Goal: Information Seeking & Learning: Compare options

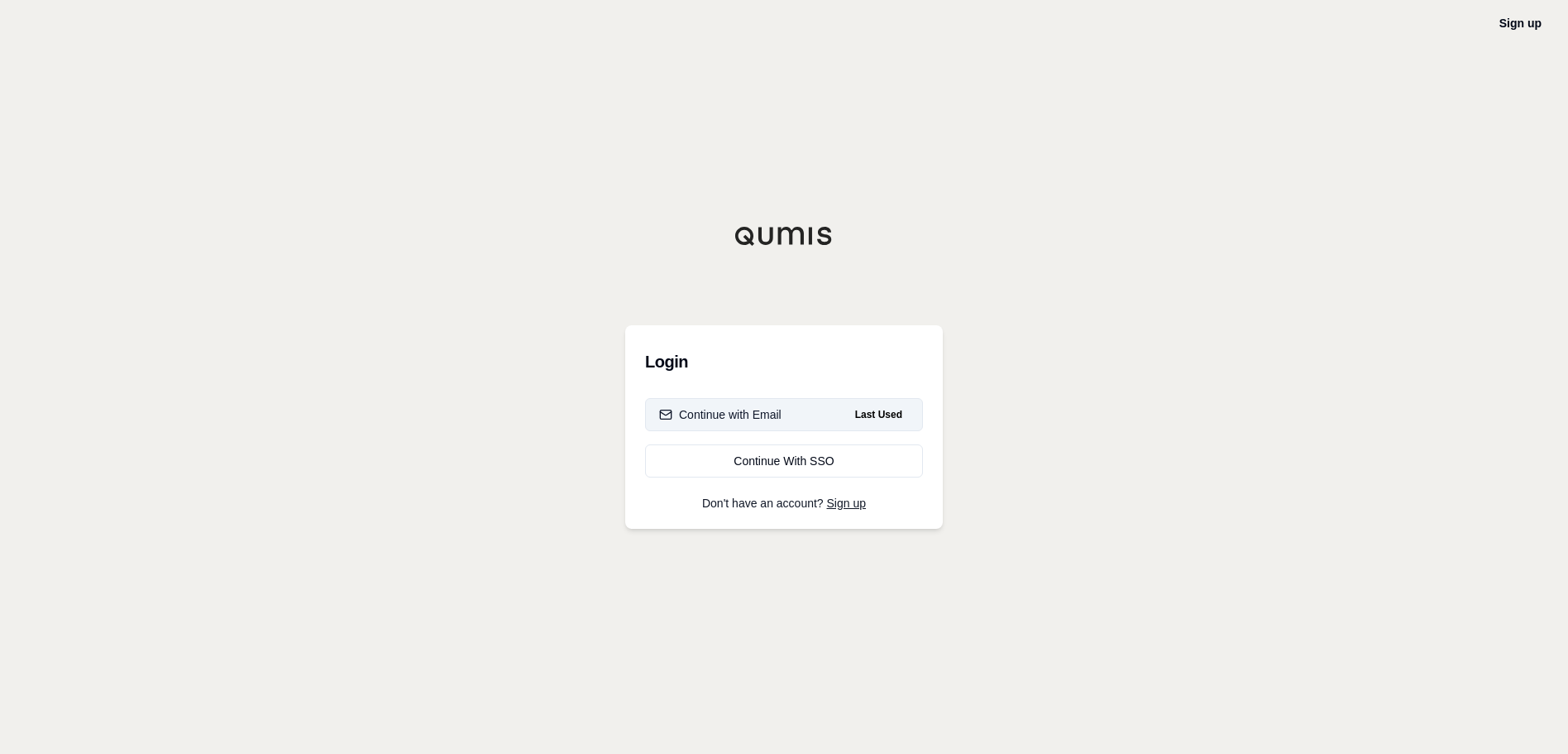
click at [749, 412] on div "Continue with Email" at bounding box center [721, 414] width 122 height 17
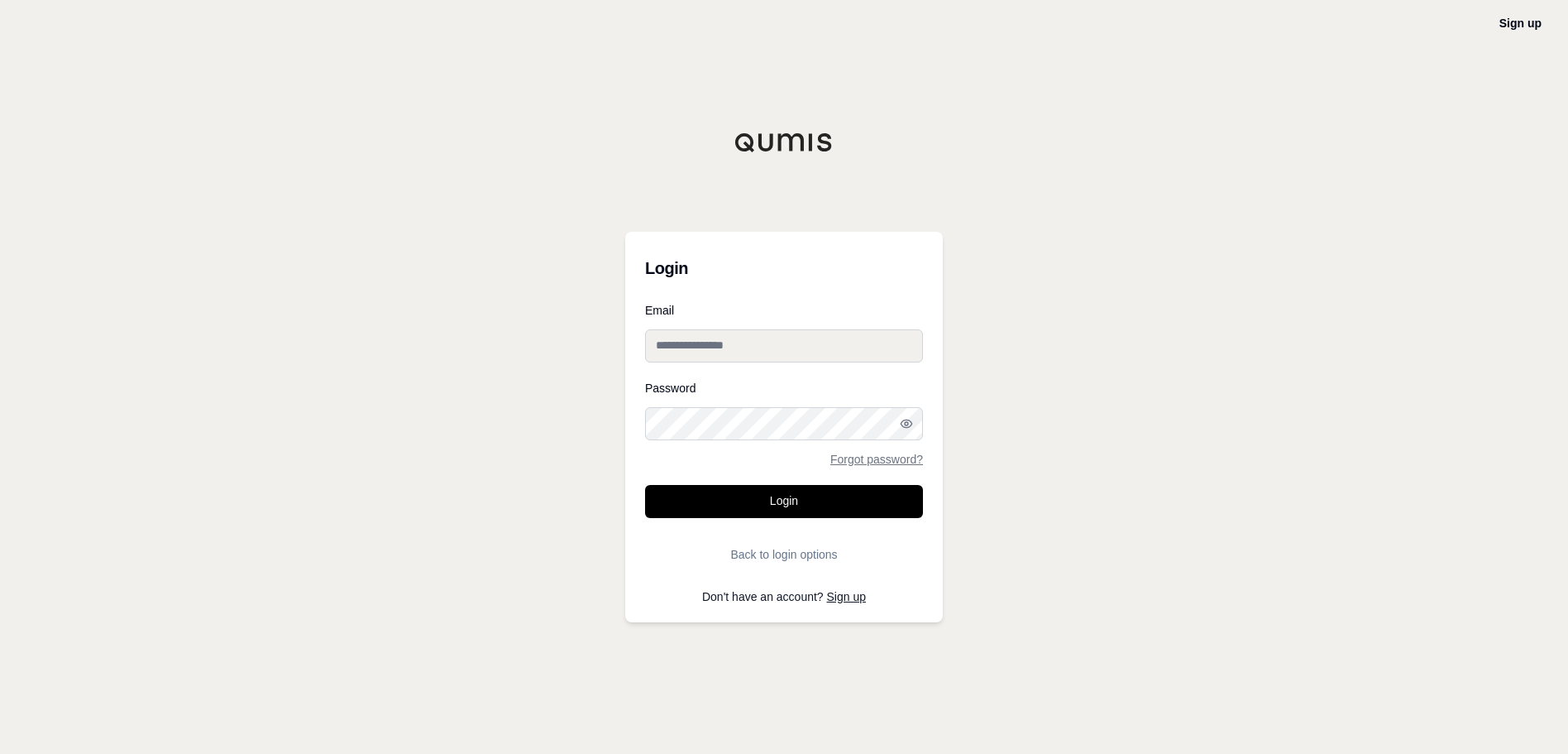
type input "**********"
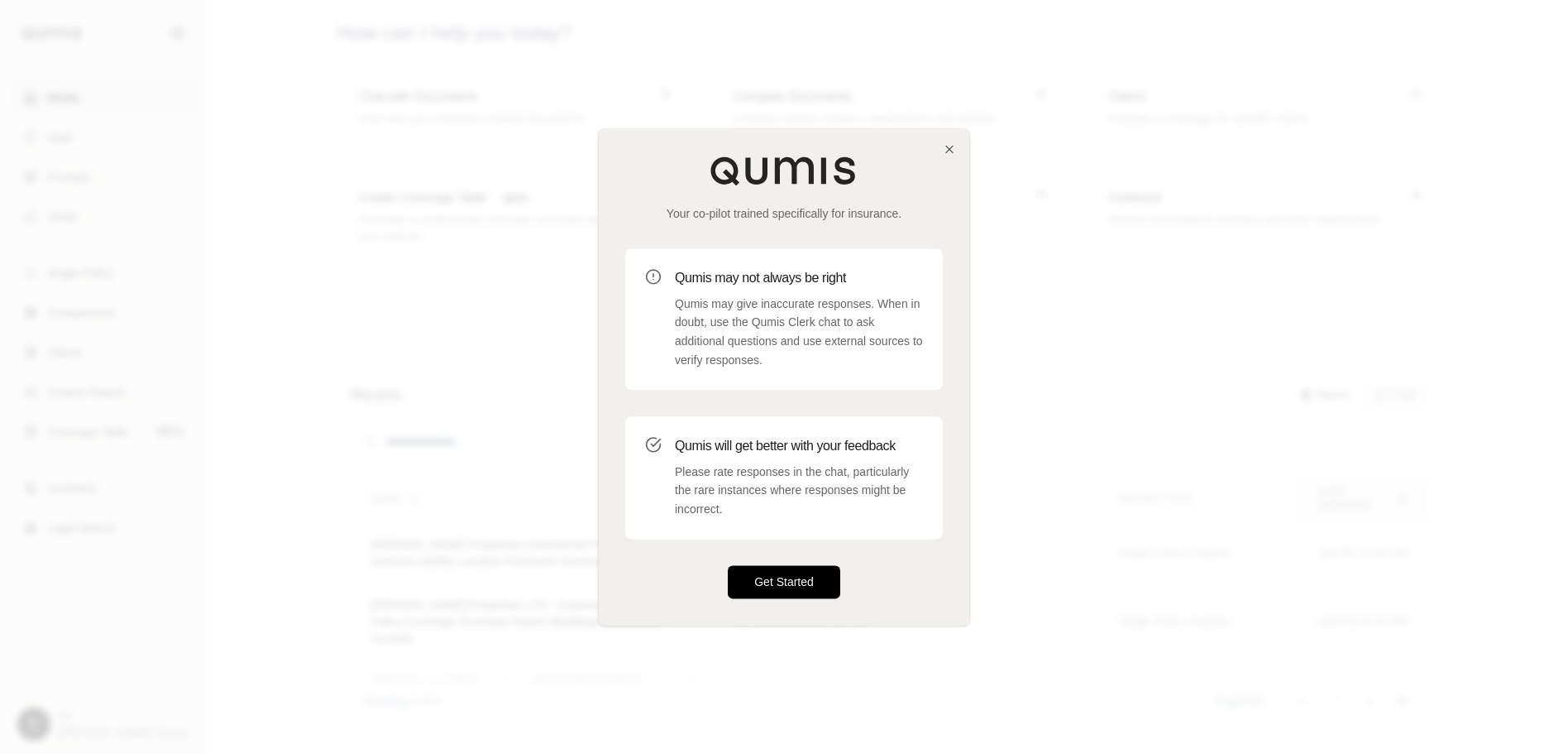
click at [774, 588] on button "Get Started" at bounding box center [784, 582] width 113 height 33
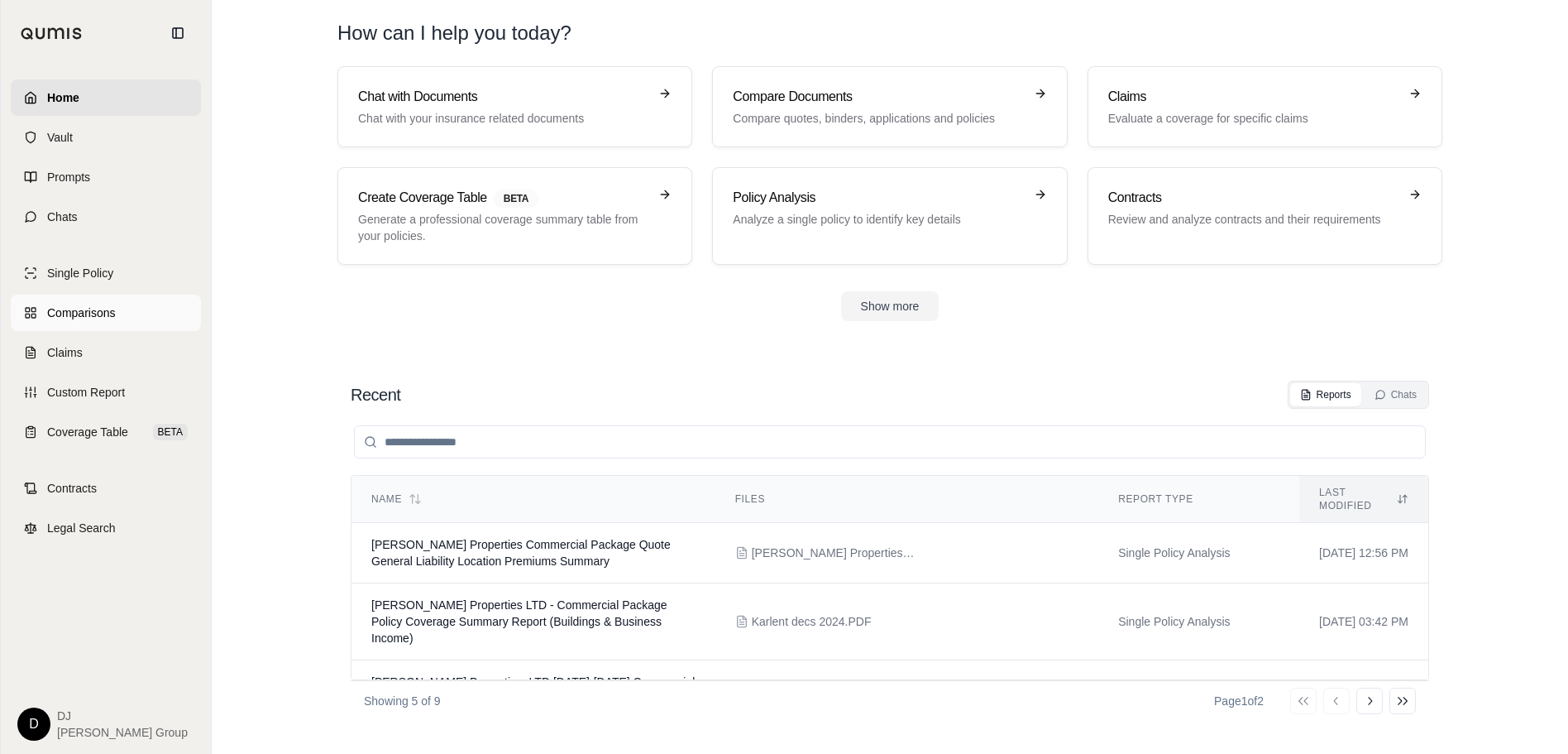
click at [76, 310] on span "Comparisons" at bounding box center [82, 312] width 68 height 17
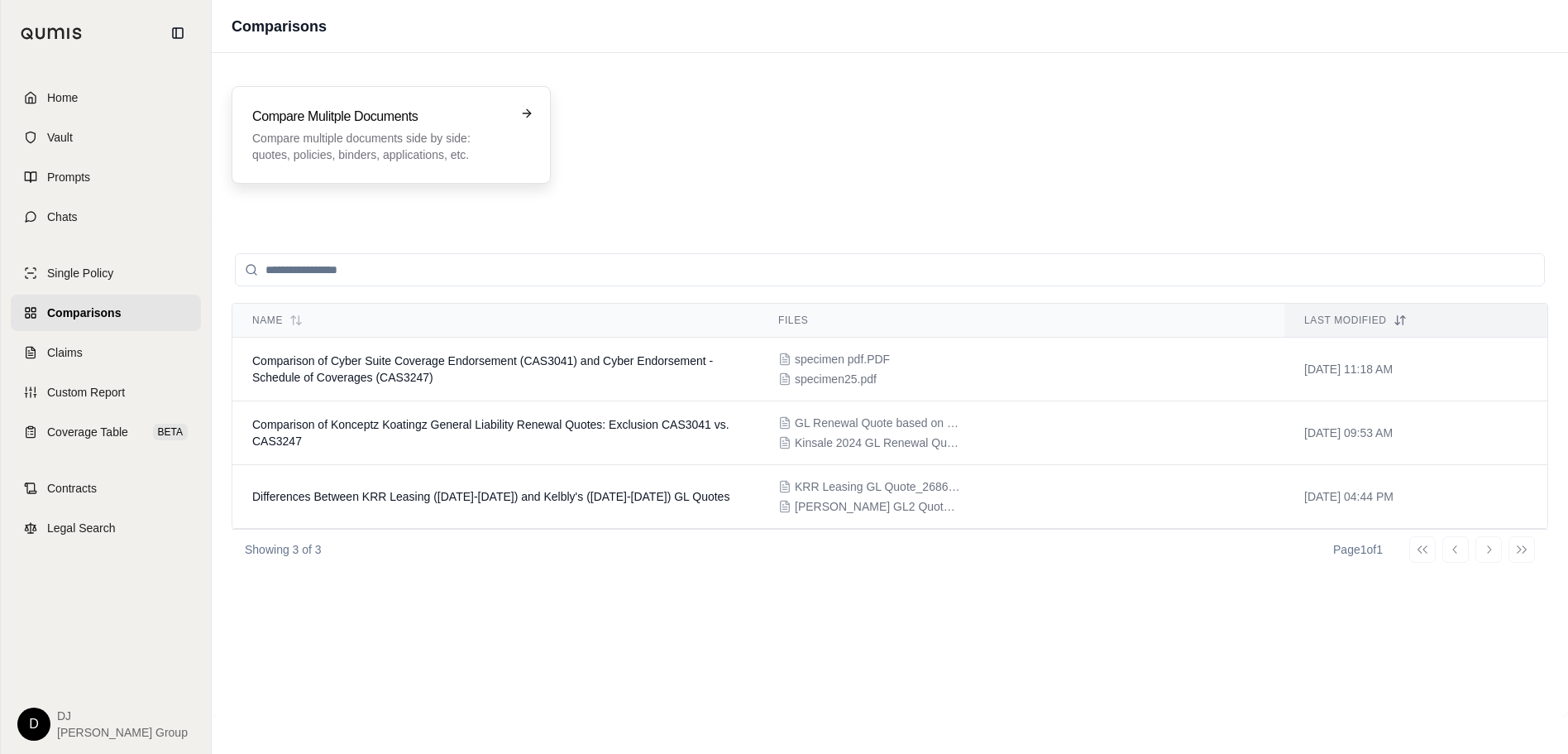
click at [336, 130] on p "Compare multiple documents side by side: quotes, policies, binders, application…" at bounding box center [380, 147] width 255 height 33
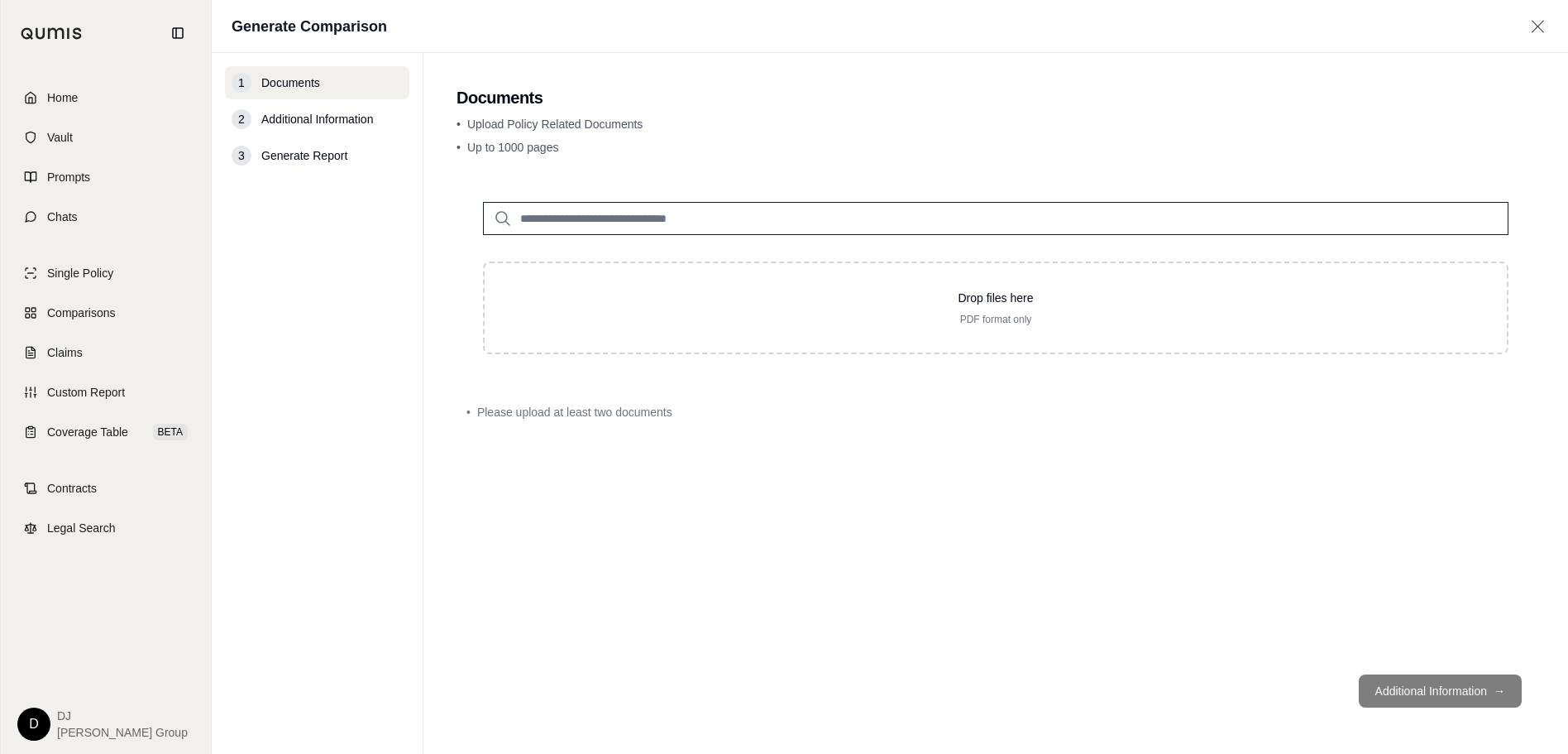
click at [763, 217] on input "search" at bounding box center [996, 219] width 1026 height 33
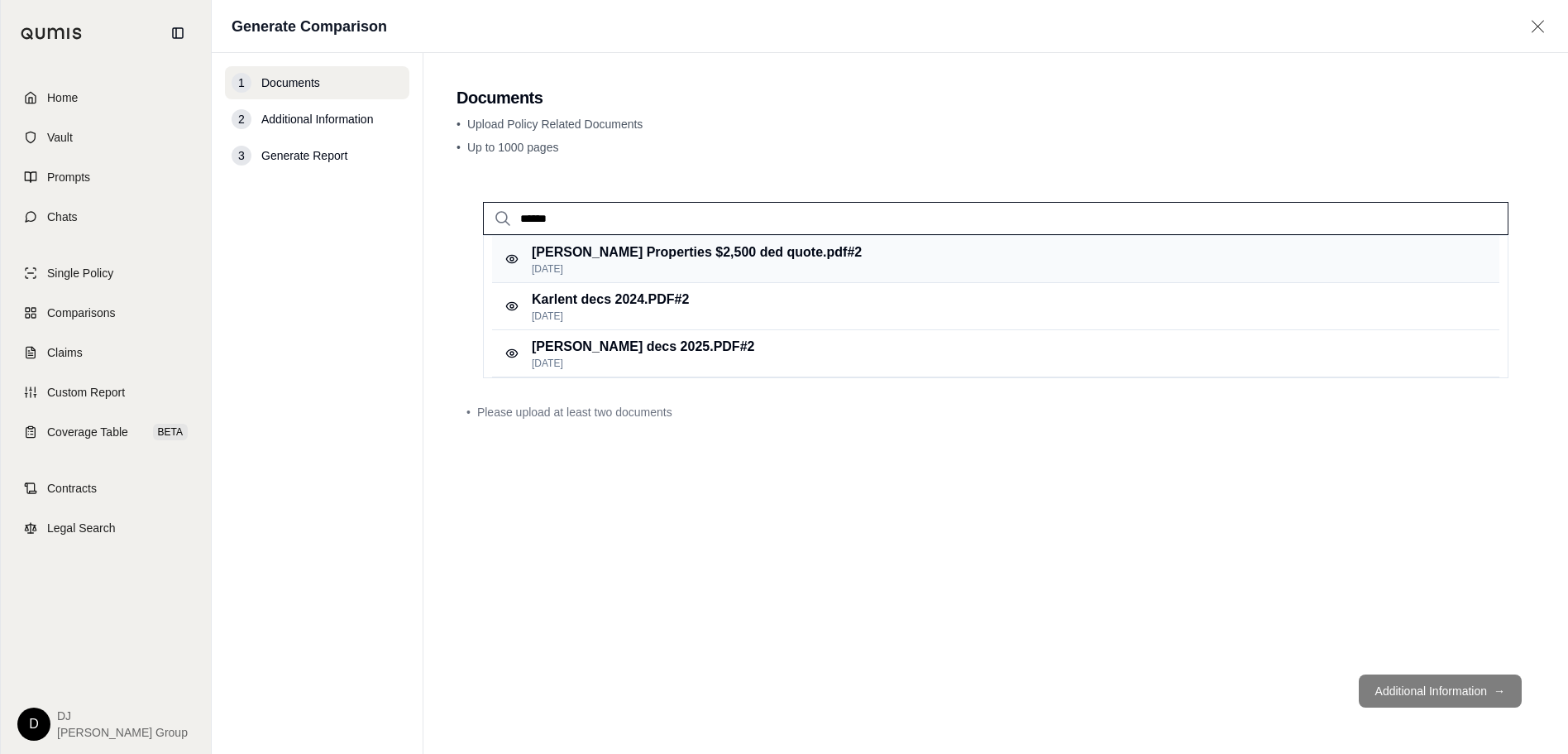
type input "******"
click at [687, 257] on p "[PERSON_NAME] Properties $2,500 ded quote.pdf #2" at bounding box center [697, 252] width 330 height 19
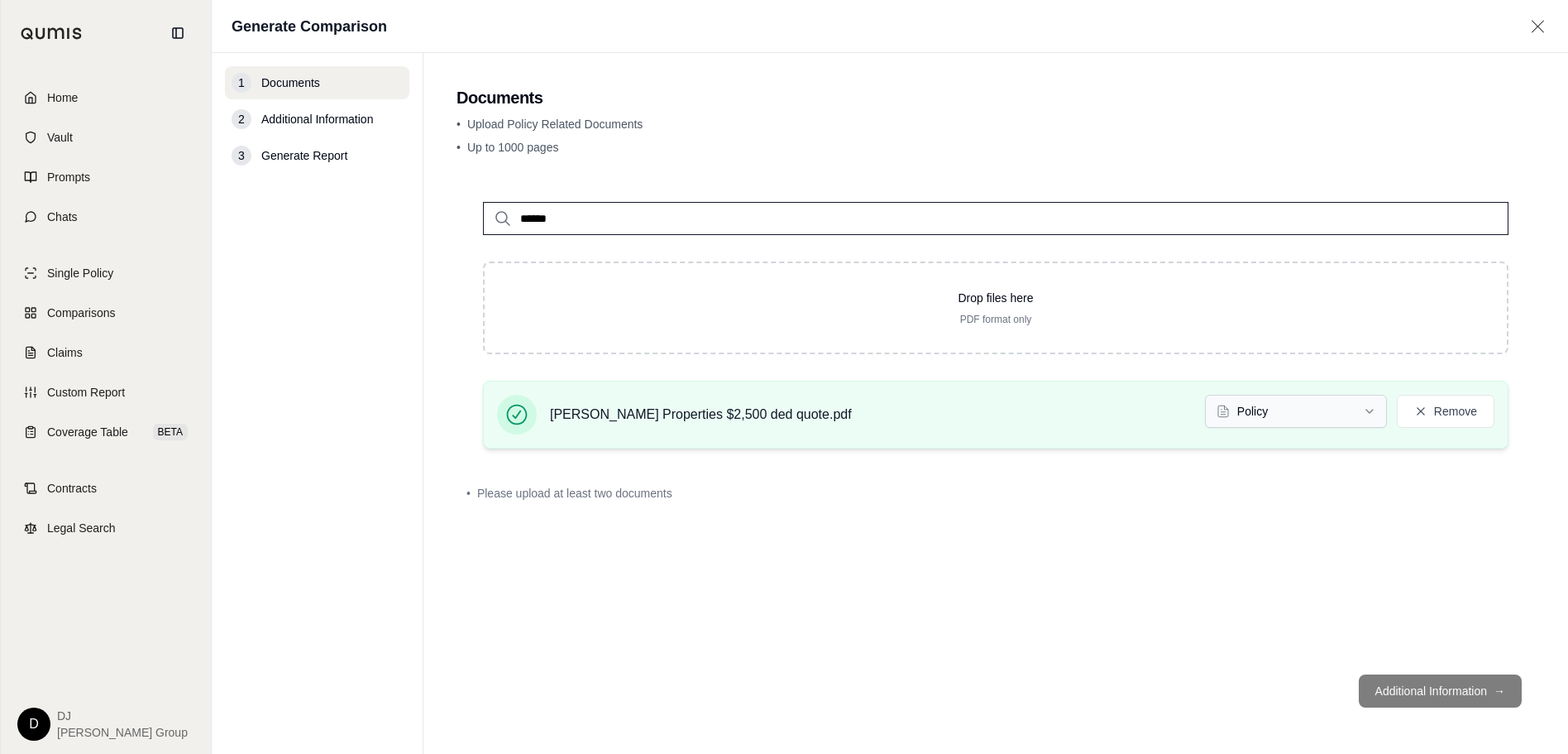
click at [1367, 410] on html "Home Vault Prompts Chats Single Policy Comparisons Claims Custom Report Coverag…" at bounding box center [784, 377] width 1568 height 754
click at [568, 225] on input "******" at bounding box center [996, 219] width 1026 height 33
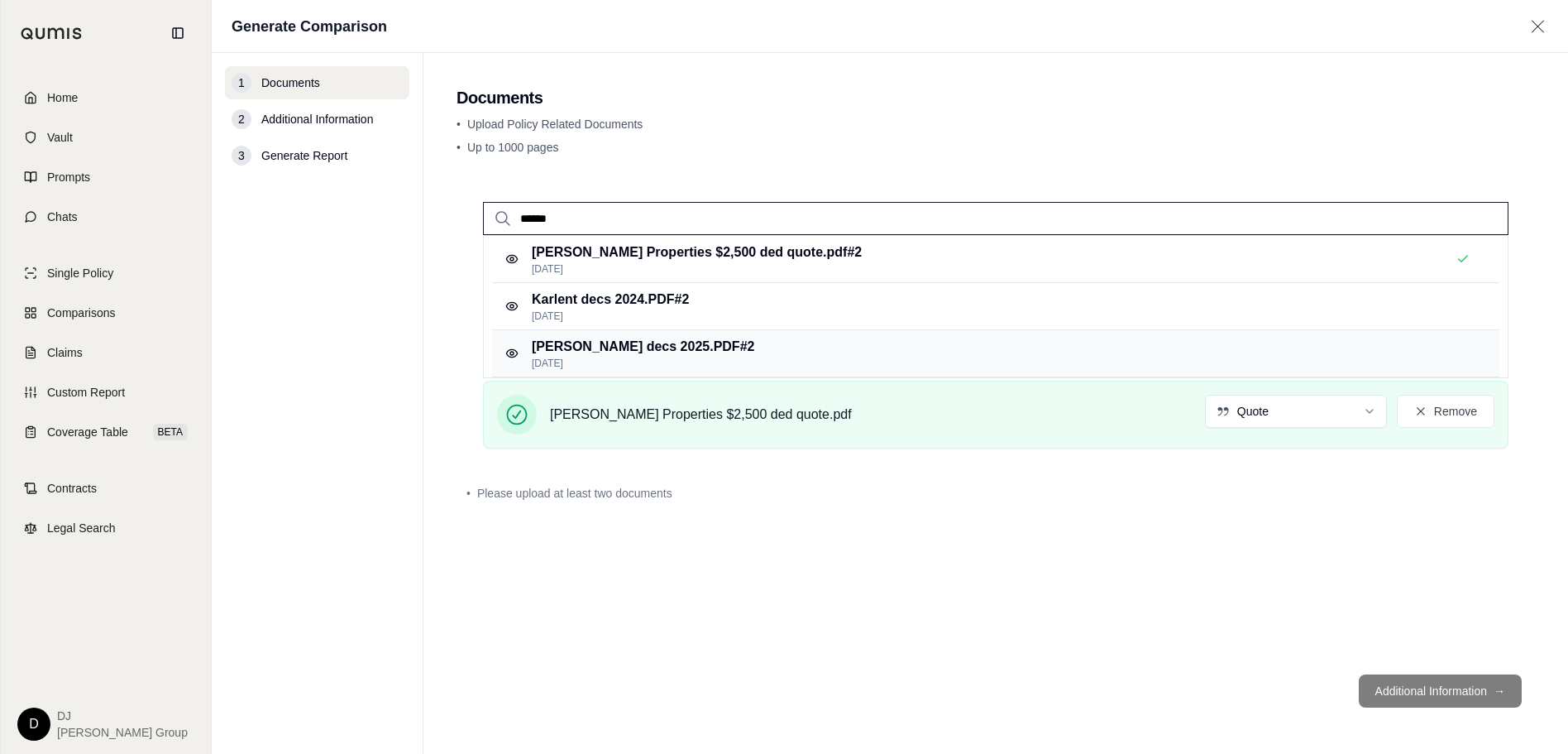
click at [567, 345] on p "[PERSON_NAME] decs 2025.PDF #2" at bounding box center [642, 347] width 222 height 19
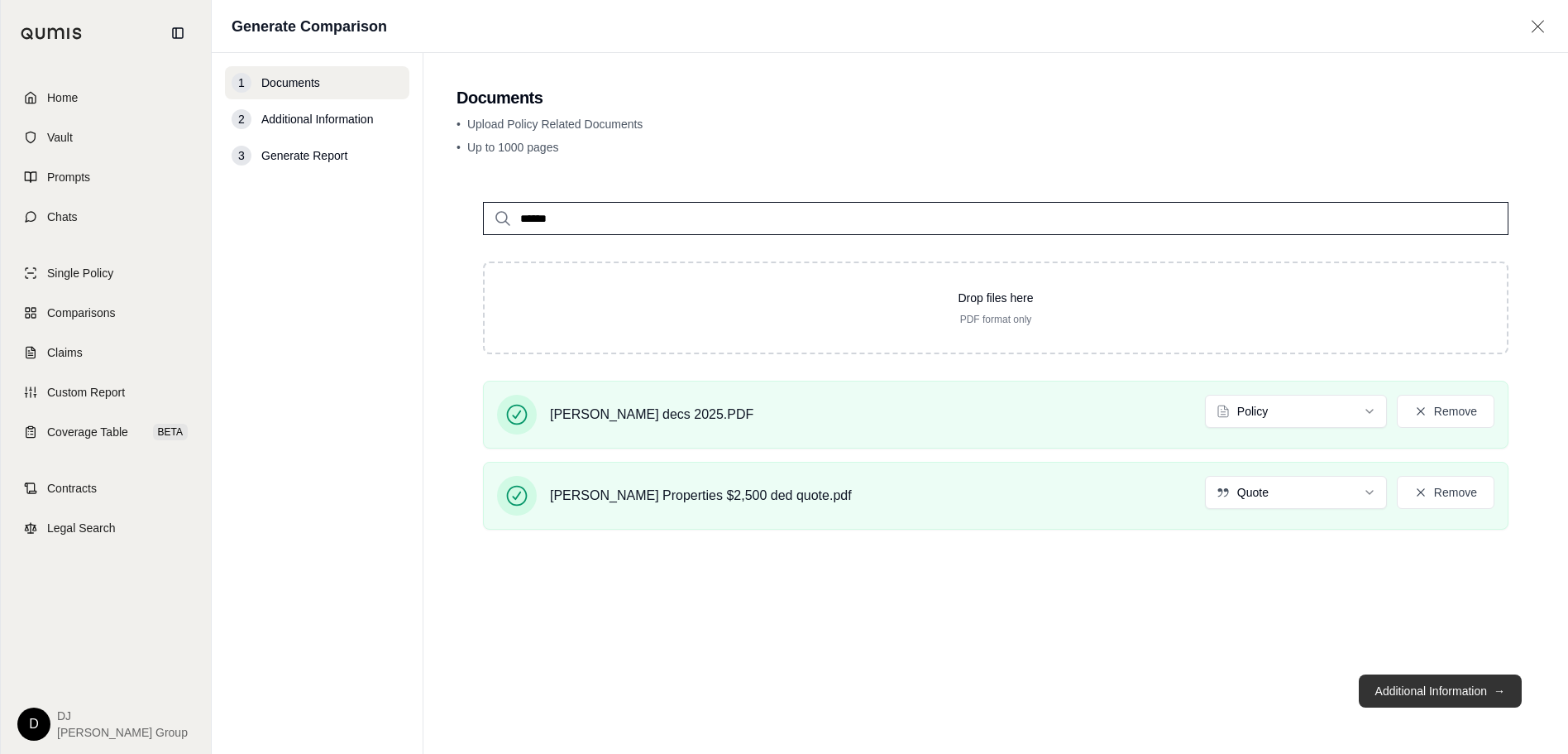
click at [1417, 692] on button "Additional Information →" at bounding box center [1441, 691] width 163 height 33
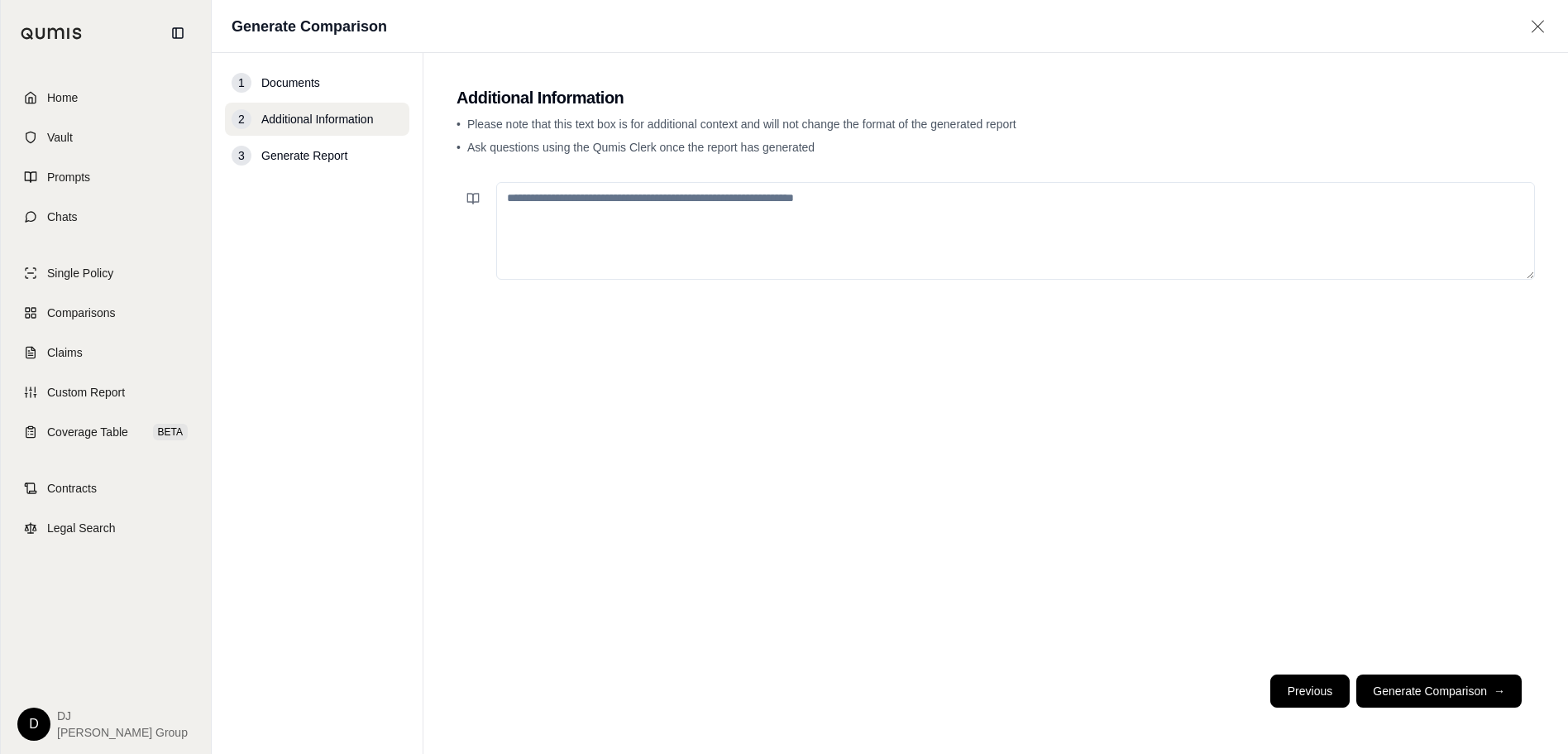
click at [1312, 689] on button "Previous" at bounding box center [1311, 691] width 80 height 33
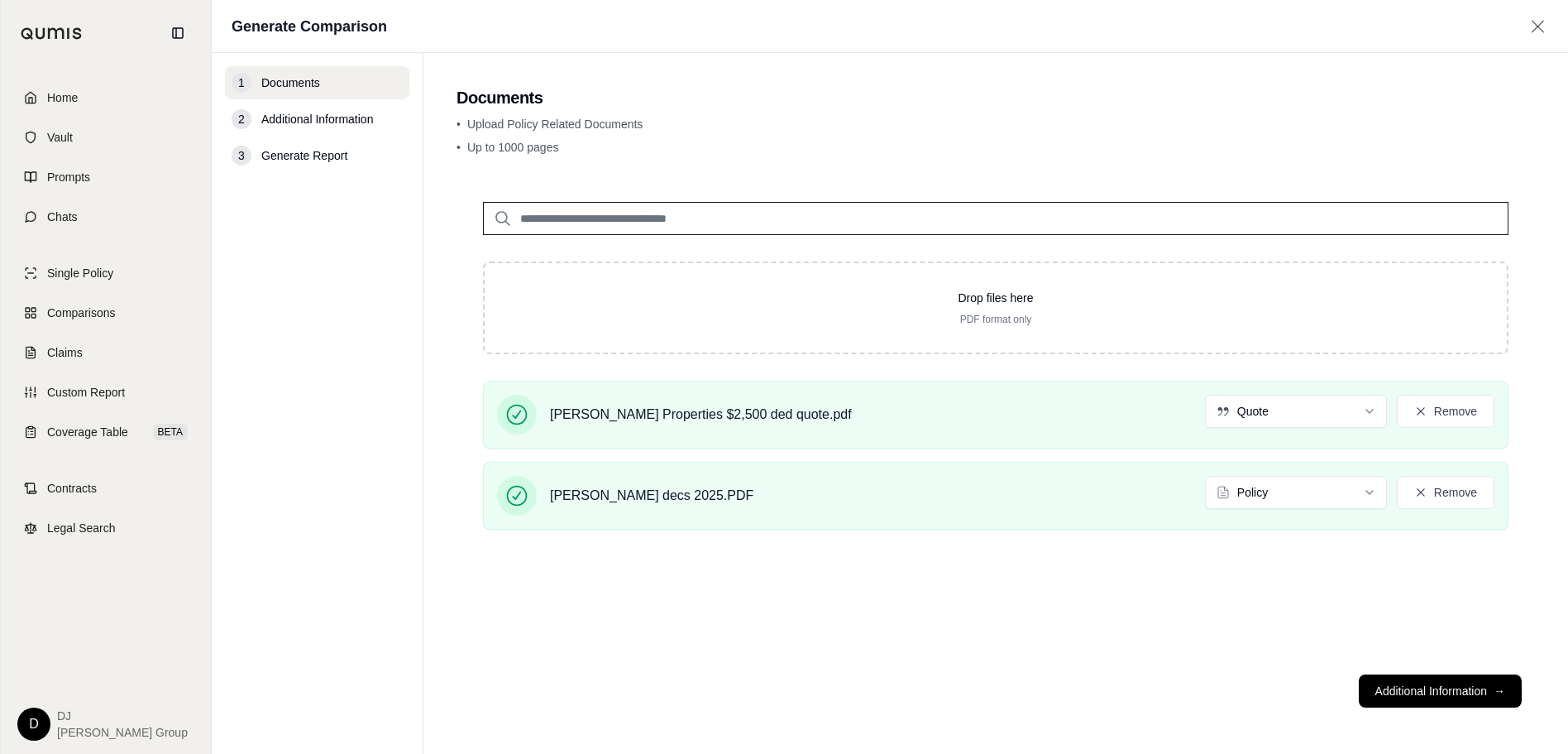
click at [1368, 488] on html "Home Vault Prompts Chats Single Policy Comparisons Claims Custom Report Coverag…" at bounding box center [784, 377] width 1568 height 754
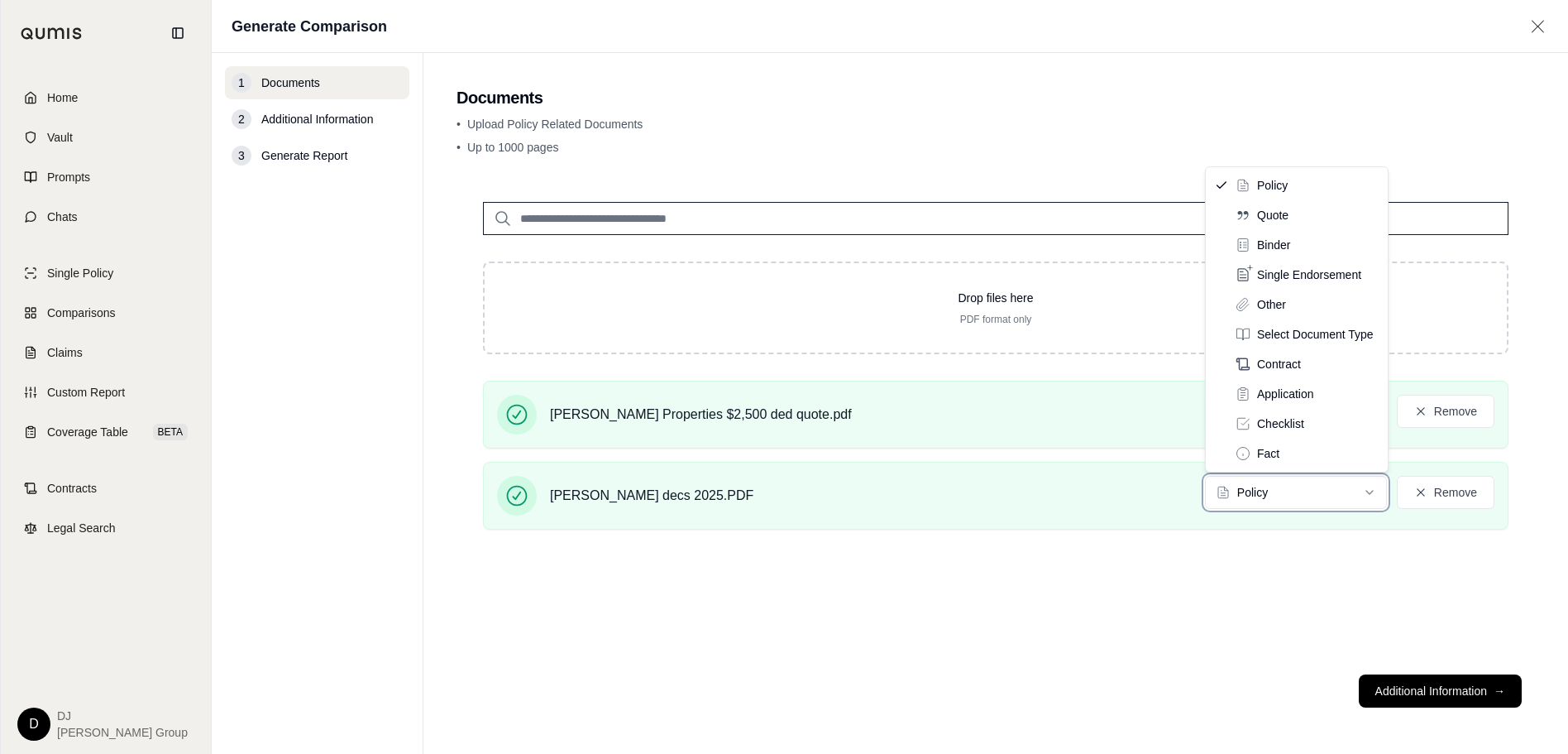
click at [1446, 692] on html "Home Vault Prompts Chats Single Policy Comparisons Claims Custom Report Coverag…" at bounding box center [784, 377] width 1568 height 754
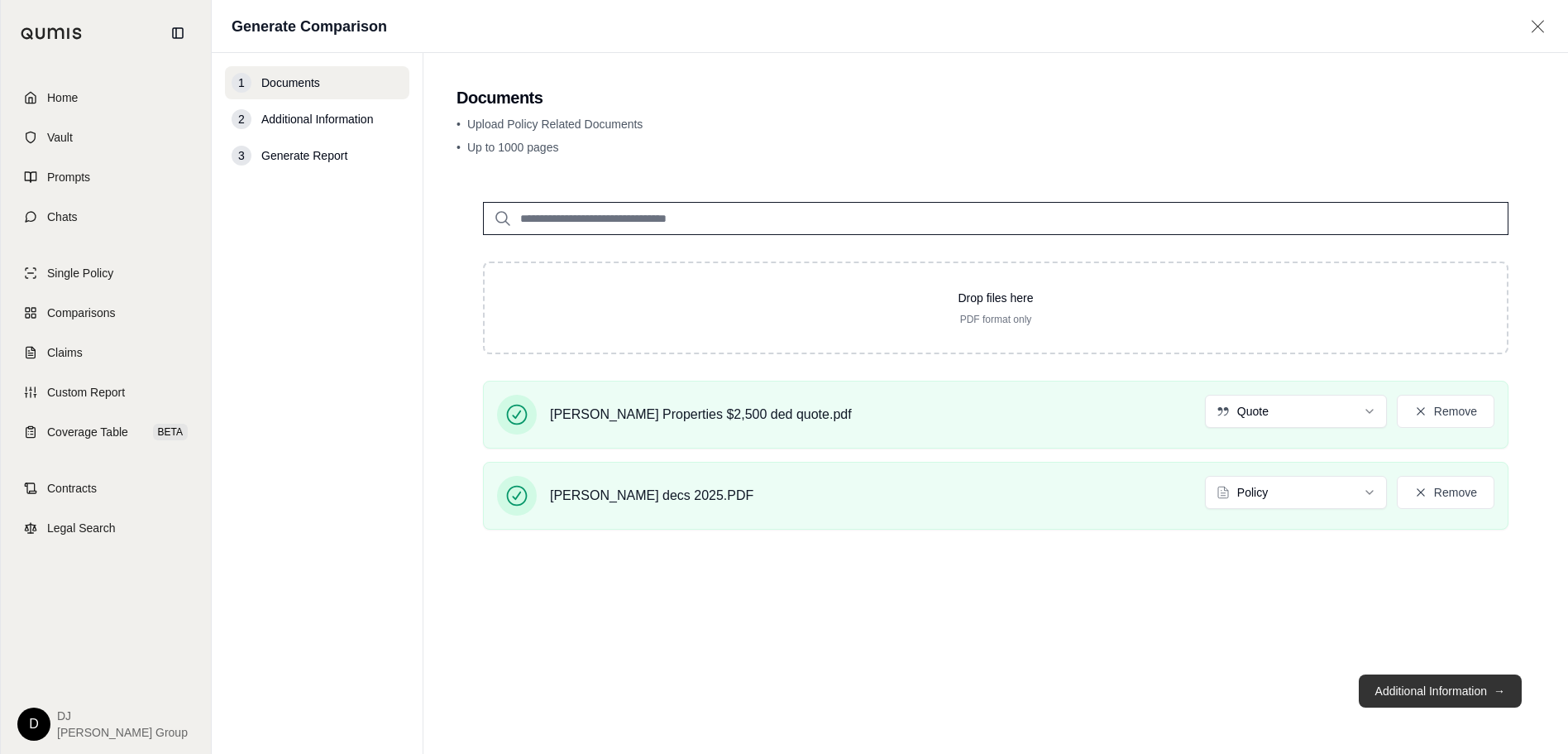
click at [1430, 690] on button "Additional Information →" at bounding box center [1441, 691] width 163 height 33
